Goal: Find specific page/section: Find specific page/section

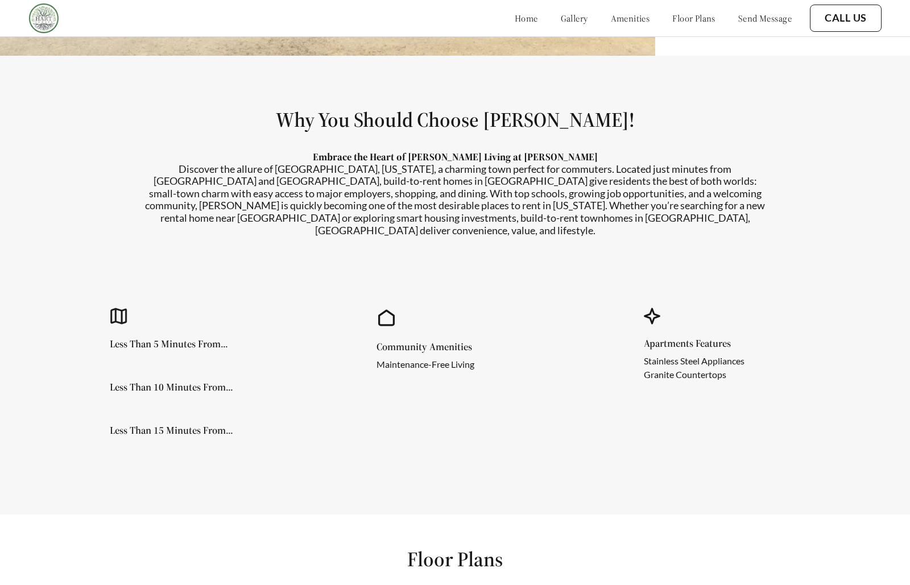
scroll to position [143, 0]
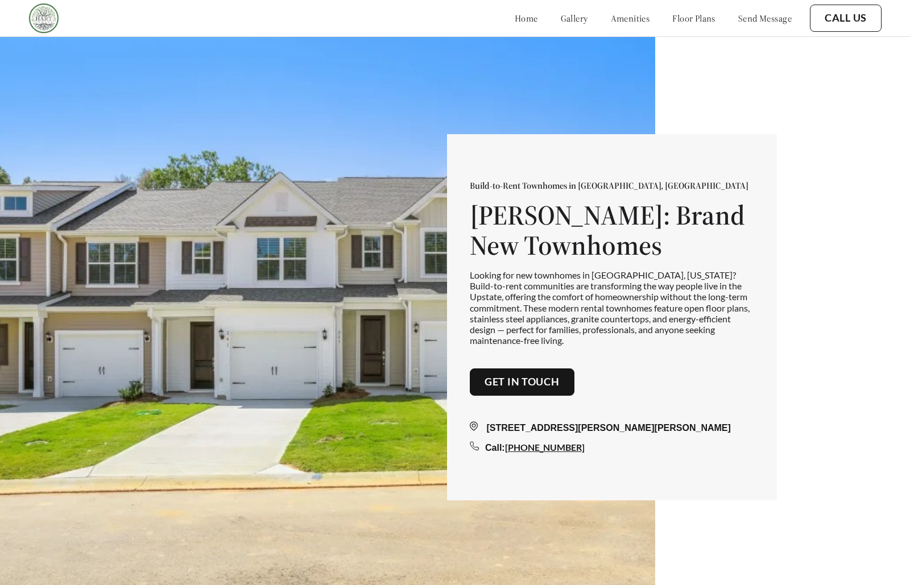
click at [749, 24] on link "send message" at bounding box center [764, 18] width 53 height 11
click at [754, 18] on link "send message" at bounding box center [764, 18] width 53 height 11
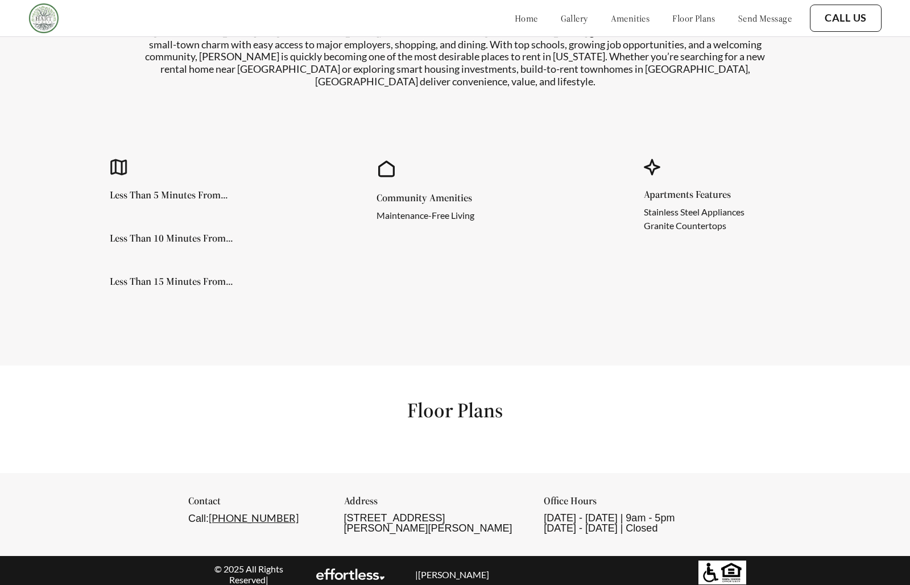
scroll to position [682, 0]
